Goal: Check status: Check status

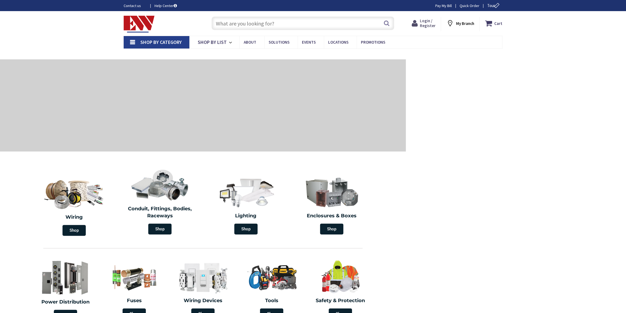
click at [432, 23] on span "Login / Register" at bounding box center [428, 23] width 16 height 10
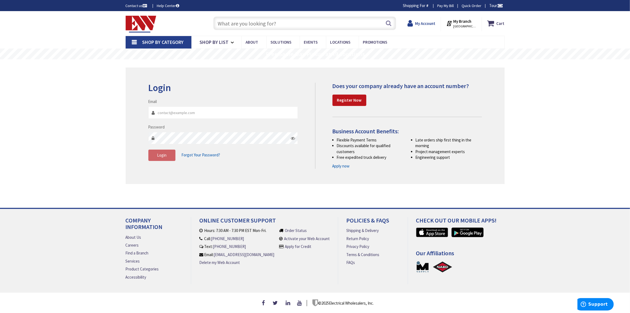
type input "charlieh@tandtelectrical.com"
click at [424, 22] on strong "My Account" at bounding box center [425, 23] width 20 height 5
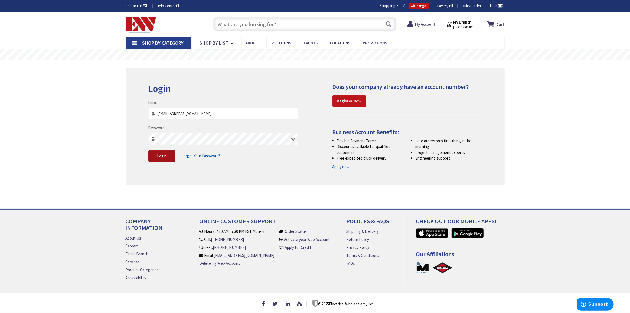
click at [165, 156] on span "Login" at bounding box center [161, 155] width 9 height 5
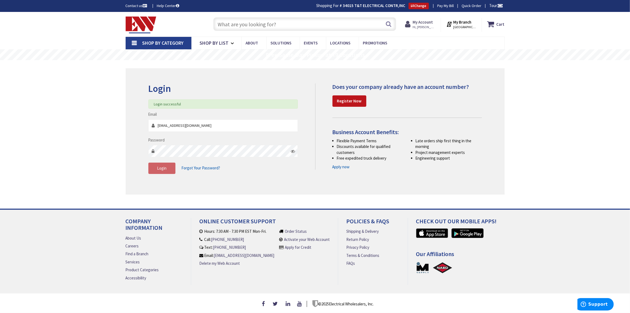
click at [419, 22] on strong "My Account" at bounding box center [422, 21] width 20 height 5
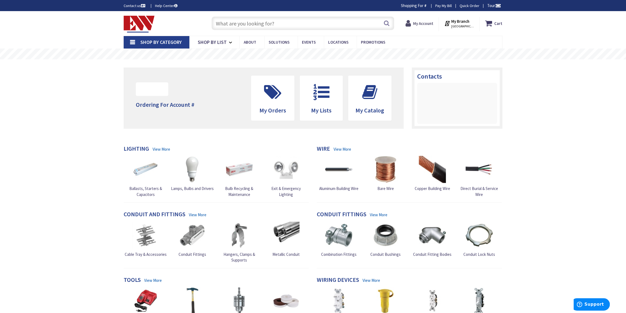
click at [423, 24] on strong "My Account" at bounding box center [423, 23] width 20 height 5
click at [413, 24] on icon at bounding box center [409, 23] width 8 height 10
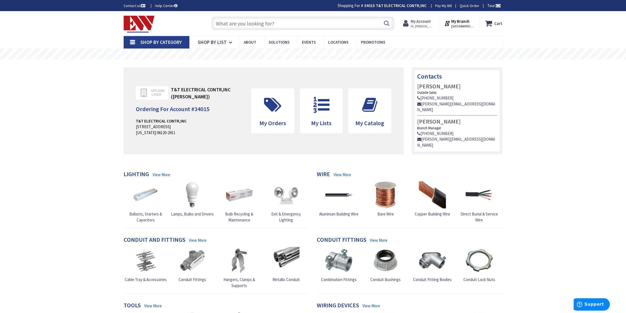
click at [424, 25] on span "Hi, Charlie" at bounding box center [422, 26] width 23 height 4
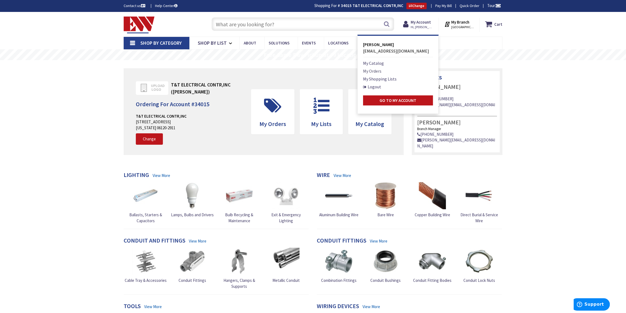
click at [377, 68] on link "My Orders" at bounding box center [372, 71] width 18 height 6
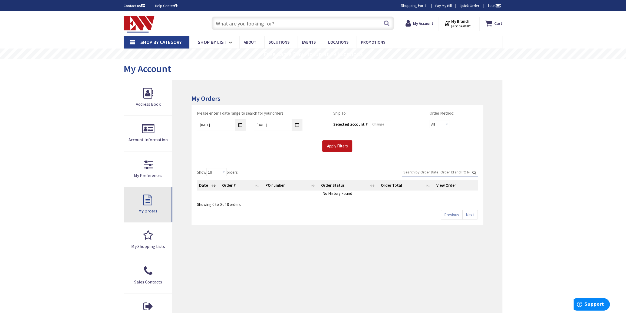
click at [155, 202] on link "My Orders" at bounding box center [148, 204] width 48 height 35
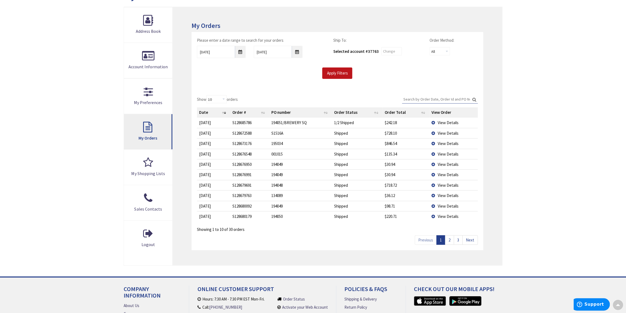
scroll to position [74, 0]
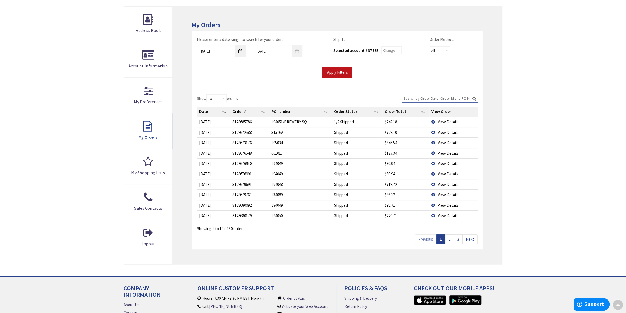
click at [448, 152] on span "View Details" at bounding box center [448, 152] width 21 height 5
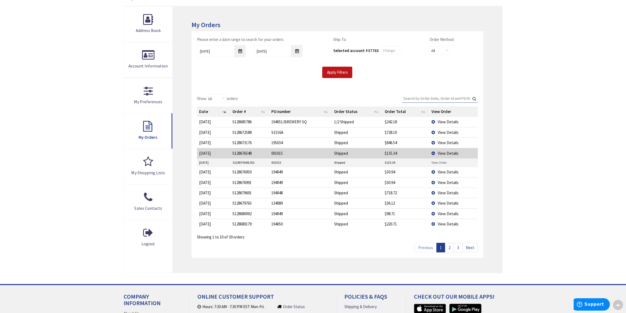
click at [438, 161] on link "View Order" at bounding box center [439, 162] width 15 height 5
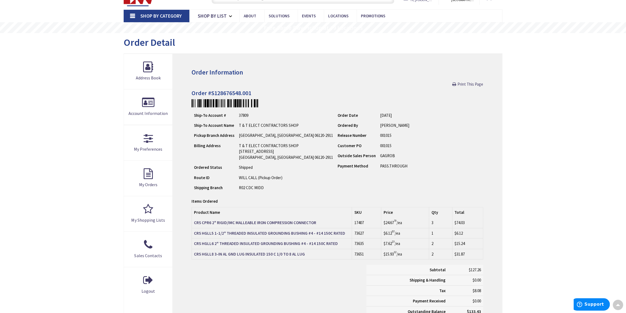
scroll to position [25, 0]
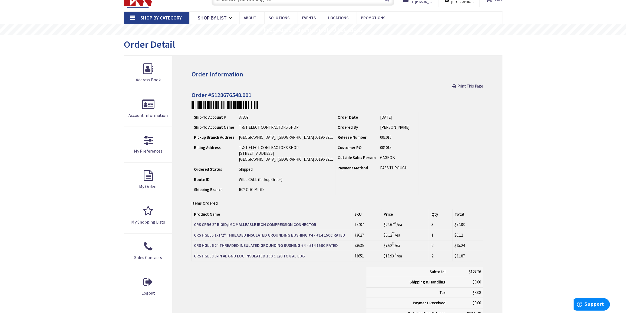
click at [213, 94] on h4 "Order #S128676548.001" at bounding box center [338, 94] width 292 height 6
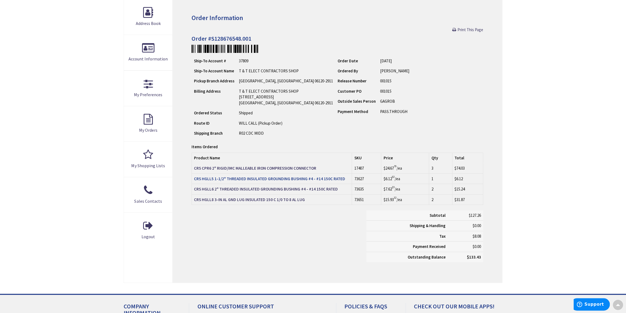
scroll to position [74, 0]
